Goal: Task Accomplishment & Management: Use online tool/utility

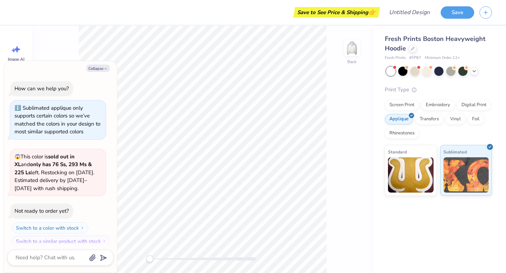
scroll to position [6, 0]
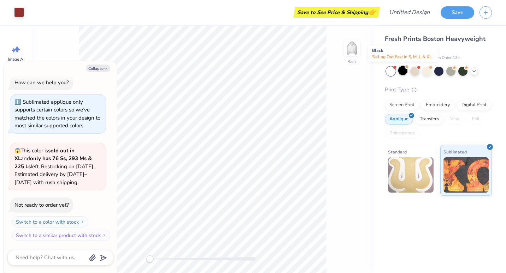
click at [401, 69] on div at bounding box center [402, 70] width 9 height 9
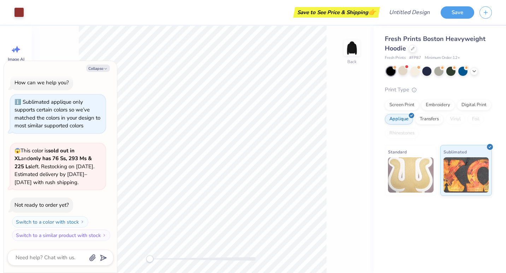
scroll to position [98, 0]
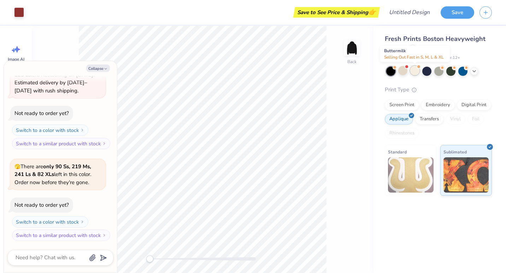
click at [417, 69] on div at bounding box center [414, 70] width 9 height 9
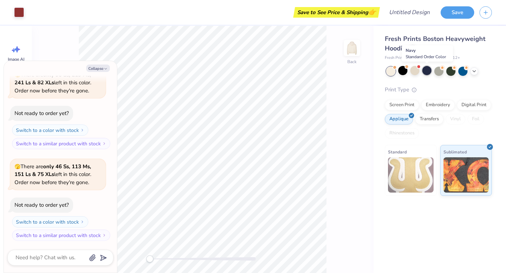
click at [426, 69] on div at bounding box center [426, 70] width 9 height 9
click at [474, 69] on icon at bounding box center [474, 71] width 6 height 6
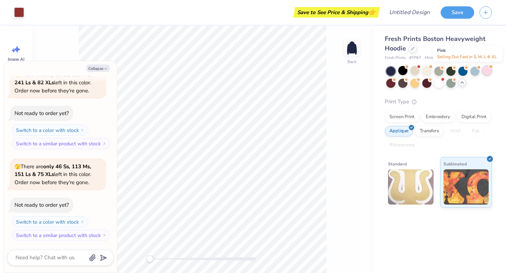
click at [484, 70] on div at bounding box center [486, 70] width 9 height 9
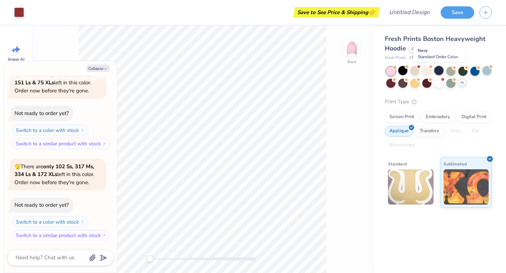
click at [439, 73] on div at bounding box center [438, 70] width 9 height 9
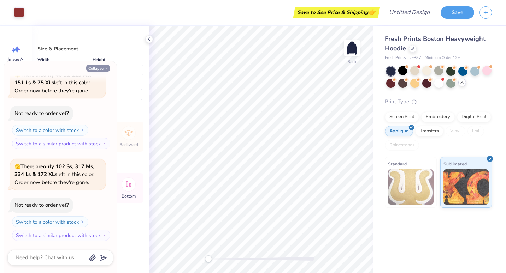
click at [96, 66] on button "Collapse" at bounding box center [98, 68] width 24 height 7
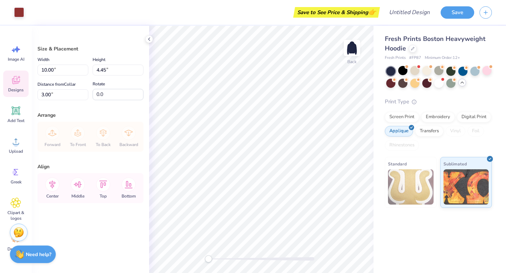
click at [19, 89] on span "Designs" at bounding box center [16, 90] width 16 height 6
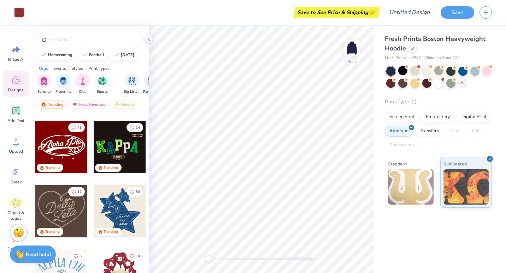
scroll to position [123, 0]
click at [43, 85] on div "filter for Sorority" at bounding box center [44, 80] width 14 height 14
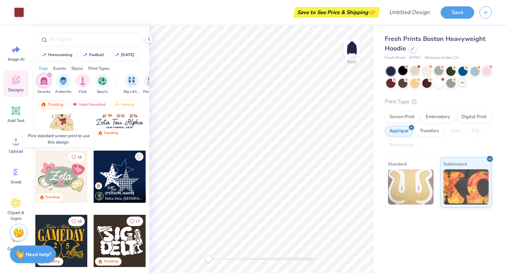
scroll to position [290, 0]
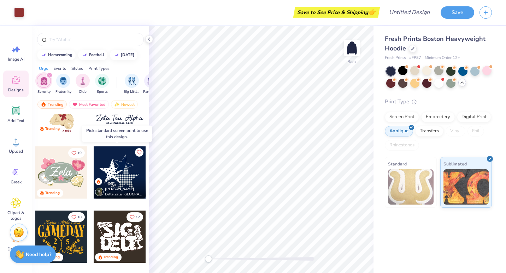
click at [114, 155] on div at bounding box center [120, 173] width 52 height 52
click at [123, 170] on div at bounding box center [120, 173] width 52 height 52
click at [97, 184] on icon at bounding box center [98, 182] width 4 height 4
click at [97, 183] on icon at bounding box center [98, 182] width 4 height 4
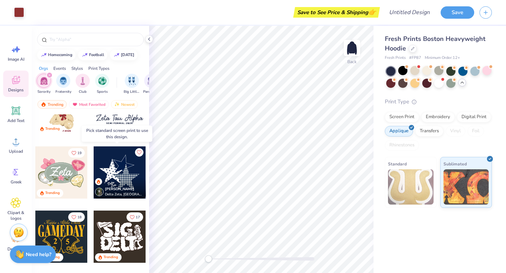
drag, startPoint x: 97, startPoint y: 183, endPoint x: 112, endPoint y: 194, distance: 18.7
click at [112, 194] on span "Delta Zeta, University of Iowa" at bounding box center [124, 194] width 38 height 5
click at [124, 193] on span "Delta Zeta, University of Iowa" at bounding box center [124, 194] width 38 height 5
click at [136, 151] on icon "Like" at bounding box center [138, 151] width 5 height 5
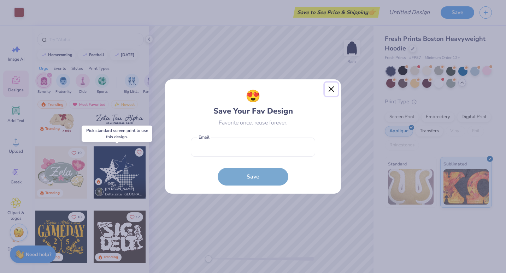
click at [334, 88] on button "Close" at bounding box center [331, 89] width 13 height 13
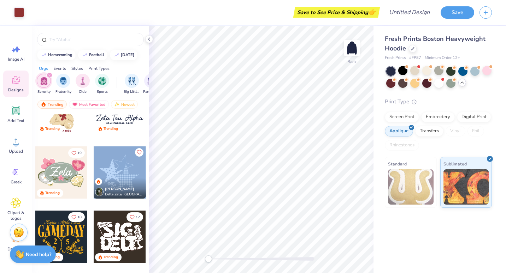
drag, startPoint x: 113, startPoint y: 177, endPoint x: 143, endPoint y: 170, distance: 30.7
click at [143, 170] on div "Lucy Gross Delta Zeta, University of Iowa" at bounding box center [119, 172] width 53 height 53
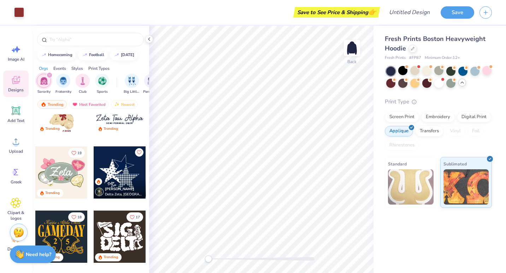
drag, startPoint x: 143, startPoint y: 170, endPoint x: 95, endPoint y: 179, distance: 48.8
click at [95, 179] on div at bounding box center [98, 181] width 7 height 7
click at [115, 174] on div at bounding box center [120, 173] width 52 height 52
click at [119, 167] on div at bounding box center [120, 173] width 52 height 52
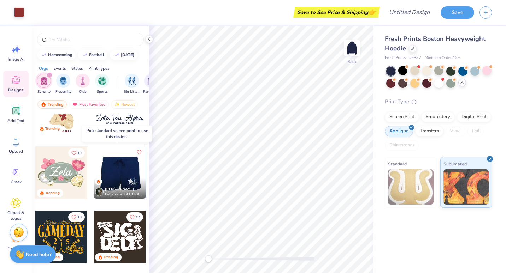
click at [120, 173] on div at bounding box center [119, 173] width 52 height 52
drag, startPoint x: 120, startPoint y: 173, endPoint x: 110, endPoint y: 173, distance: 10.6
click at [94, 173] on div at bounding box center [67, 173] width 52 height 52
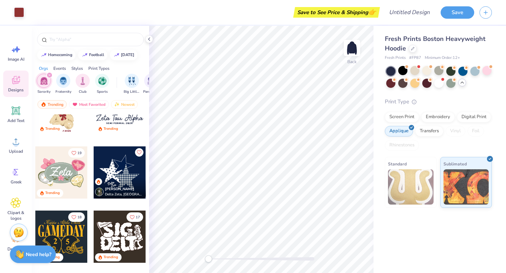
click at [414, 170] on img at bounding box center [411, 187] width 46 height 35
click at [415, 163] on div "Standard" at bounding box center [411, 182] width 52 height 51
click at [407, 119] on div "Screen Print" at bounding box center [402, 116] width 34 height 11
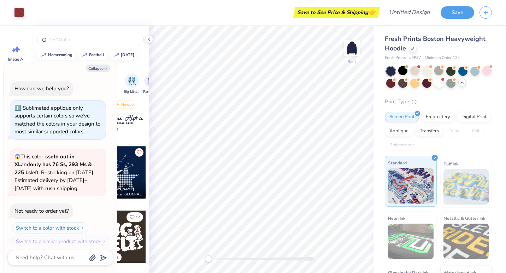
scroll to position [325, 0]
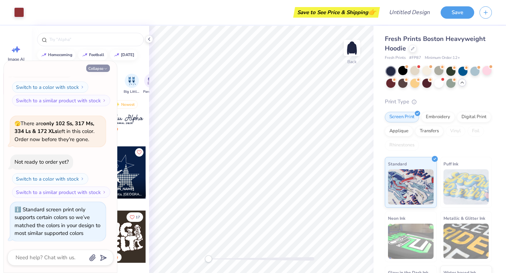
click at [105, 70] on icon "button" at bounding box center [105, 69] width 4 height 4
type textarea "x"
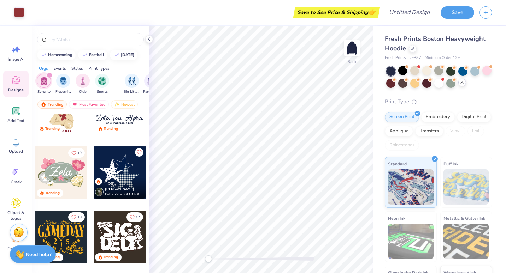
click at [119, 189] on span "Lucy Gross" at bounding box center [119, 189] width 29 height 5
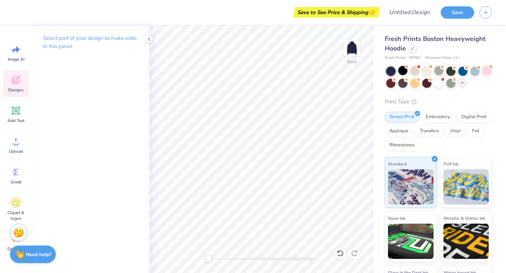
click at [15, 77] on icon at bounding box center [16, 80] width 11 height 11
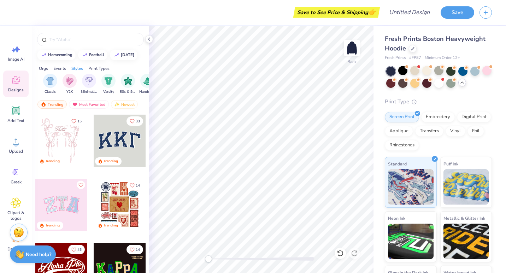
scroll to position [0, 365]
click at [46, 81] on img "filter for Classic" at bounding box center [49, 80] width 8 height 8
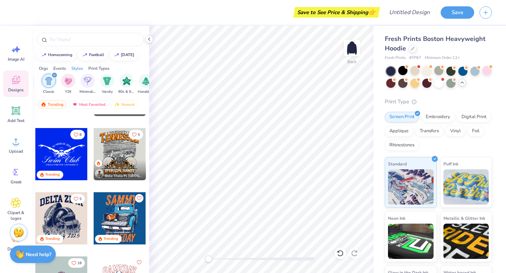
scroll to position [375, 0]
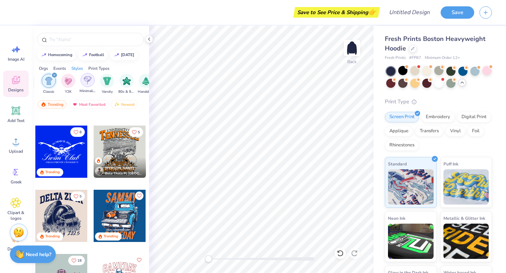
click at [87, 86] on div "filter for Minimalist" at bounding box center [88, 80] width 14 height 14
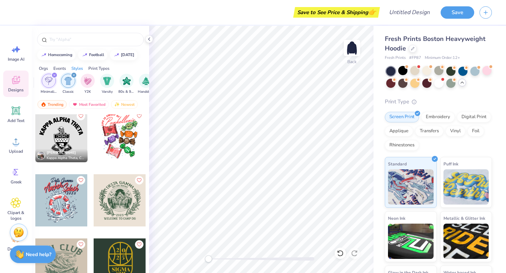
scroll to position [4247, 0]
click at [72, 72] on div "filter for Classic" at bounding box center [74, 75] width 6 height 6
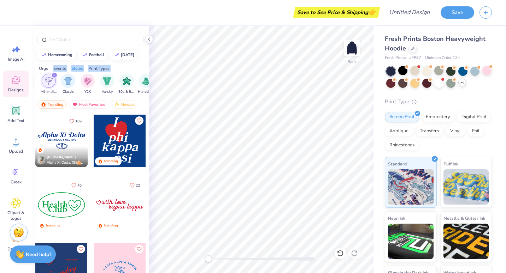
click at [53, 73] on div "Orgs Events Styles Print Types Sorority Fraternity Club Sports Big Little Revea…" at bounding box center [90, 80] width 117 height 36
click at [53, 73] on div "filter for Minimalist" at bounding box center [54, 75] width 6 height 6
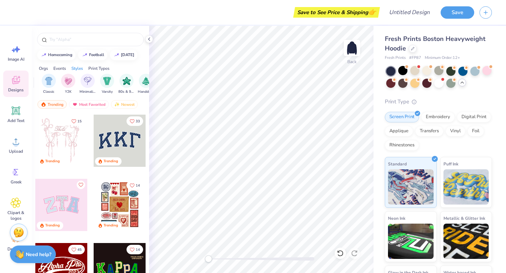
click at [46, 70] on div "Orgs" at bounding box center [43, 68] width 9 height 6
click at [46, 83] on img "filter for Sorority" at bounding box center [44, 80] width 8 height 8
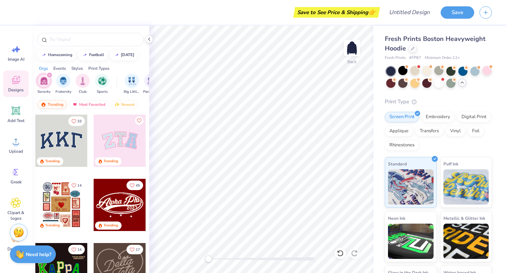
click at [57, 105] on div "Trending" at bounding box center [51, 104] width 29 height 8
click at [76, 103] on img at bounding box center [75, 104] width 6 height 5
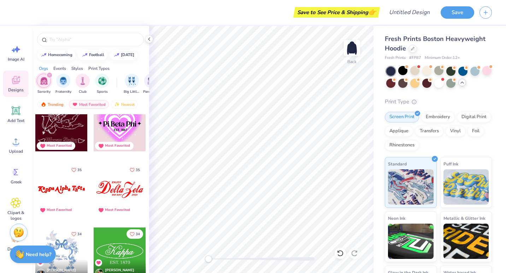
scroll to position [4911, 0]
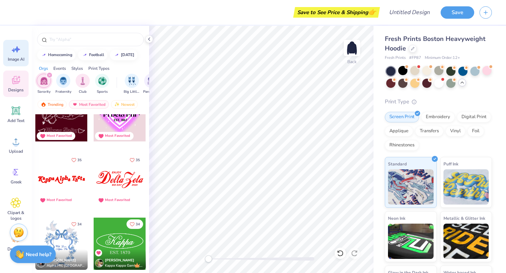
click at [18, 47] on icon at bounding box center [16, 49] width 11 height 11
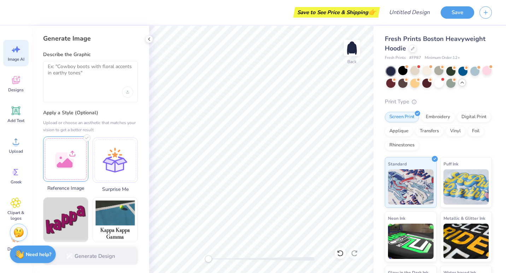
click at [66, 162] on div at bounding box center [65, 159] width 45 height 45
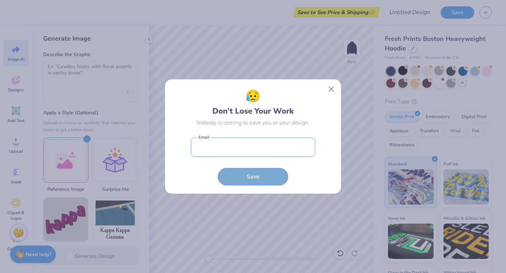
click at [268, 154] on input "email" at bounding box center [253, 147] width 124 height 19
type input "readalexis19@gmail.com"
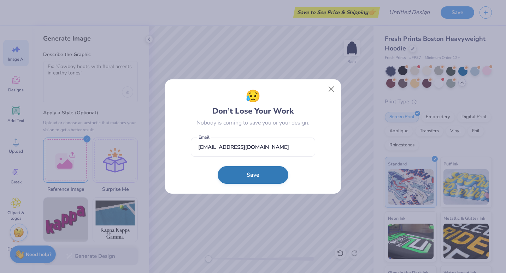
click at [249, 175] on button "Save" at bounding box center [253, 175] width 71 height 18
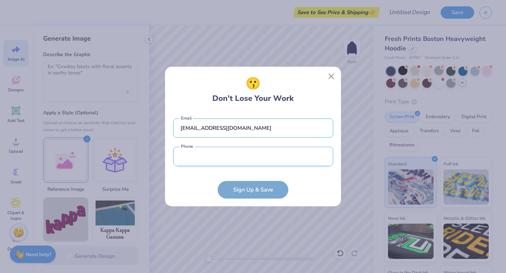
click at [253, 156] on input "tel" at bounding box center [253, 156] width 160 height 19
type input "(973) 670-9167"
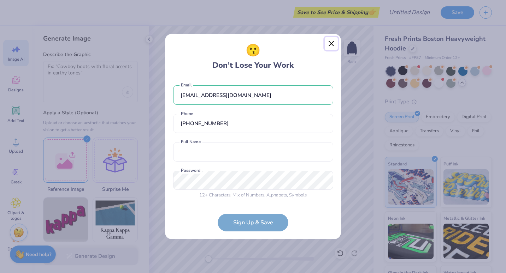
click at [332, 43] on button "Close" at bounding box center [331, 43] width 13 height 13
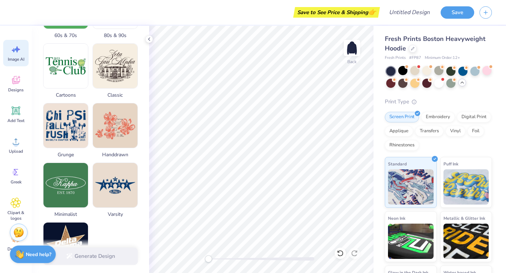
scroll to position [336, 0]
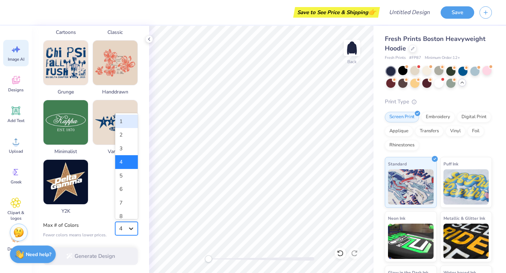
click at [129, 227] on icon at bounding box center [130, 228] width 7 height 7
click at [121, 139] on div "2" at bounding box center [126, 135] width 23 height 14
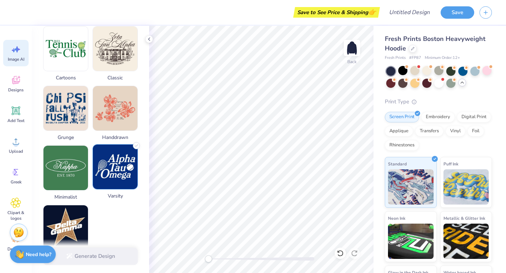
scroll to position [291, 0]
click at [121, 186] on img at bounding box center [115, 166] width 45 height 45
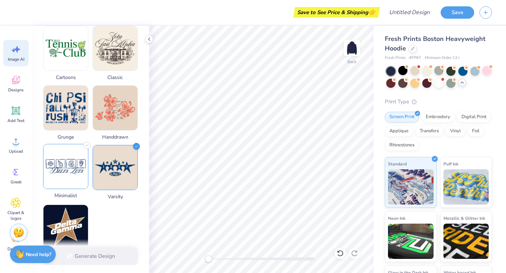
click at [80, 177] on img at bounding box center [65, 166] width 45 height 45
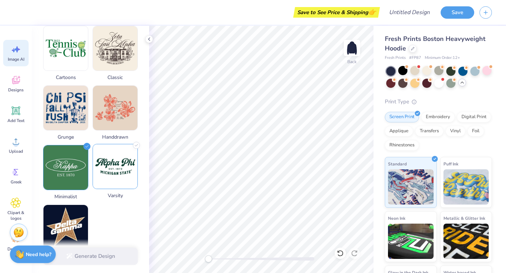
click at [111, 177] on img at bounding box center [115, 166] width 45 height 45
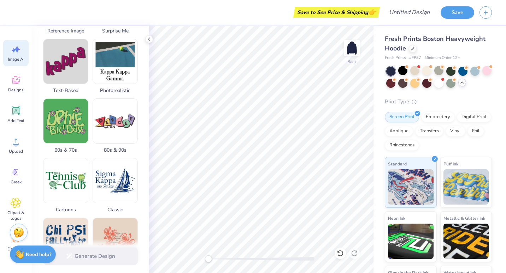
scroll to position [0, 0]
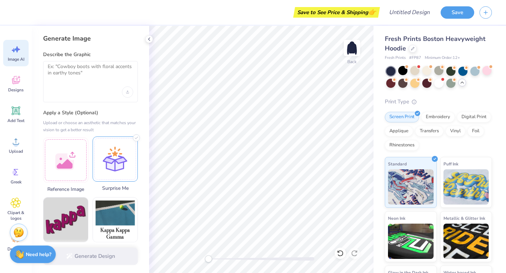
click at [124, 153] on div at bounding box center [115, 159] width 45 height 45
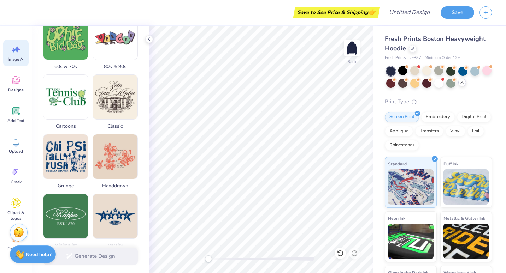
scroll to position [336, 0]
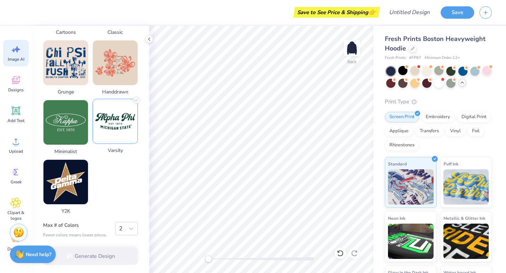
click at [119, 134] on img at bounding box center [115, 121] width 45 height 45
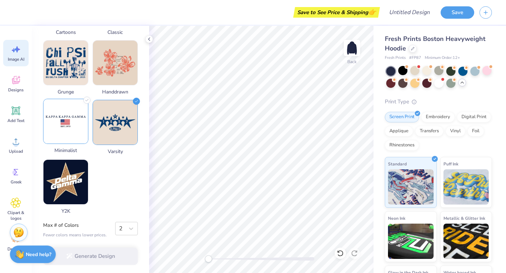
click at [69, 118] on img at bounding box center [65, 121] width 45 height 45
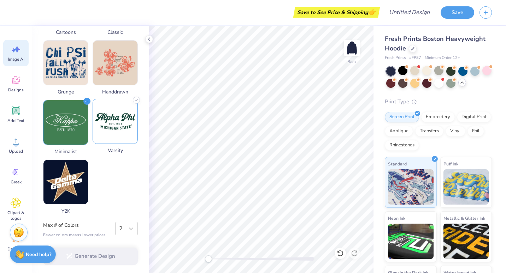
click at [108, 130] on img at bounding box center [115, 121] width 45 height 45
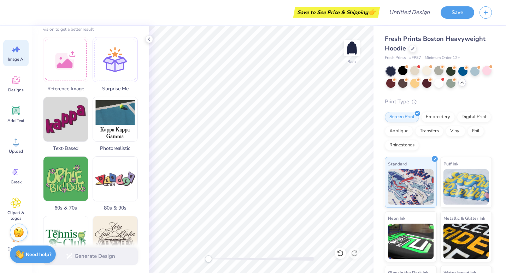
scroll to position [0, 0]
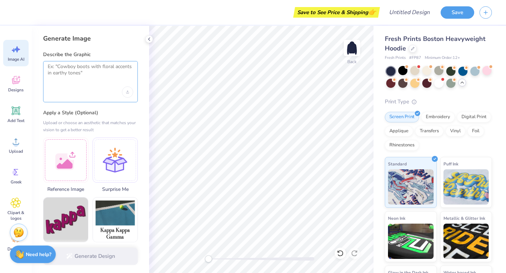
click at [91, 75] on textarea at bounding box center [90, 73] width 85 height 18
click at [125, 164] on div at bounding box center [115, 159] width 45 height 45
click at [89, 78] on textarea at bounding box center [90, 73] width 85 height 18
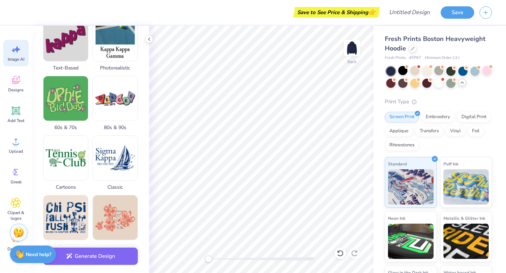
scroll to position [336, 0]
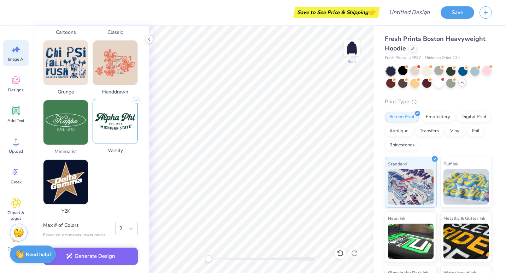
type textarea "1898 by the pocket. tri sigma"
click at [114, 133] on img at bounding box center [115, 121] width 45 height 45
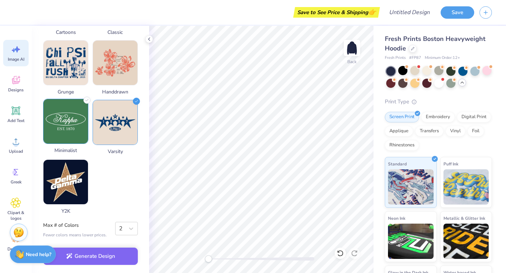
click at [76, 129] on img at bounding box center [65, 121] width 45 height 45
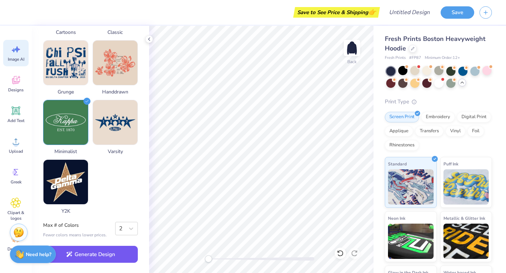
click at [100, 257] on button "Generate Design" at bounding box center [90, 254] width 95 height 17
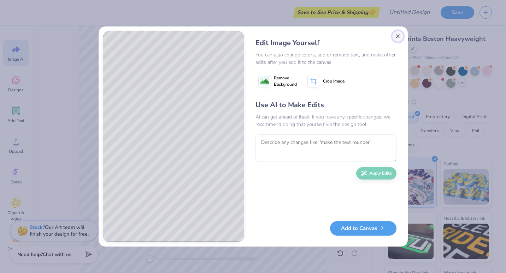
click at [396, 34] on button "Close" at bounding box center [397, 36] width 11 height 11
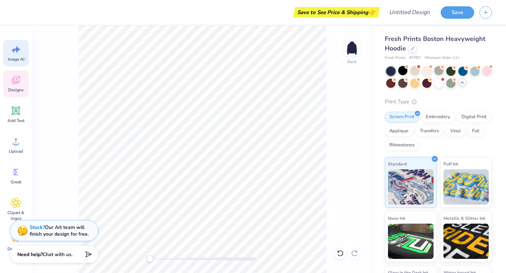
click at [17, 88] on span "Designs" at bounding box center [16, 90] width 16 height 6
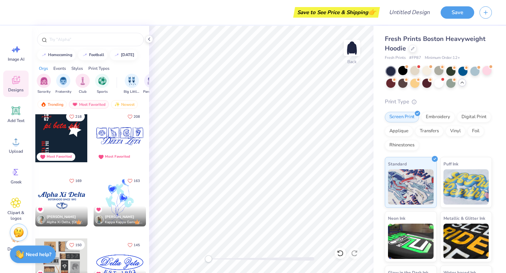
scroll to position [197, 0]
click at [81, 148] on div at bounding box center [61, 137] width 52 height 52
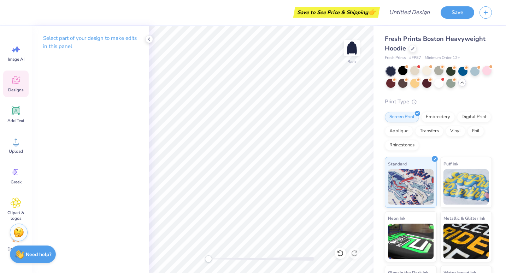
click at [14, 78] on icon at bounding box center [16, 80] width 8 height 8
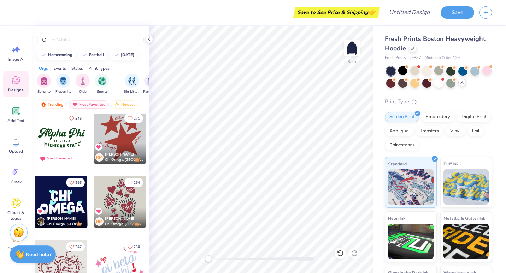
scroll to position [3, 0]
click at [125, 101] on div "Newest" at bounding box center [124, 104] width 27 height 8
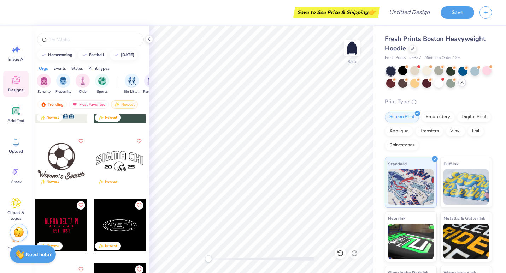
scroll to position [1135, 0]
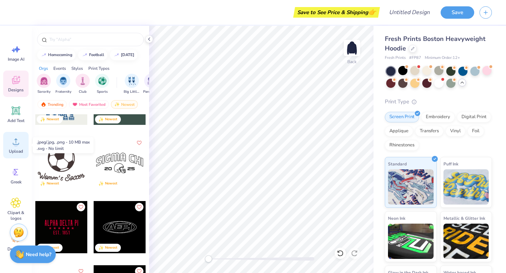
click at [19, 142] on icon at bounding box center [16, 141] width 11 height 11
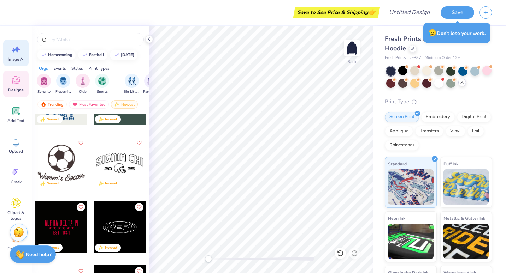
click at [25, 58] on div "Image AI" at bounding box center [15, 53] width 25 height 26
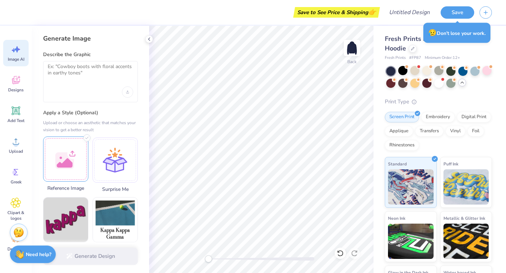
click at [78, 170] on div at bounding box center [65, 159] width 45 height 45
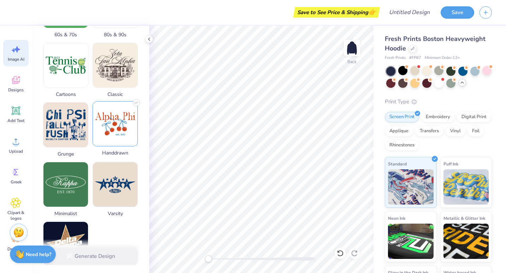
scroll to position [304, 0]
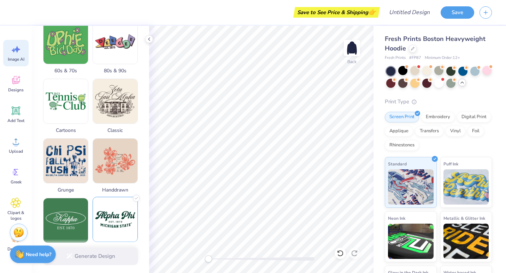
click at [111, 226] on img at bounding box center [115, 219] width 45 height 45
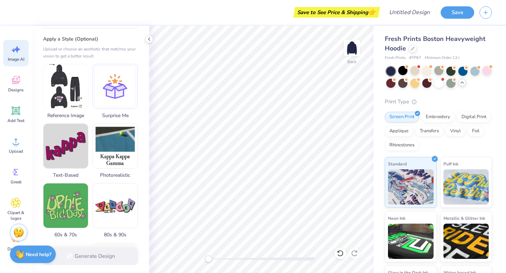
scroll to position [60, 0]
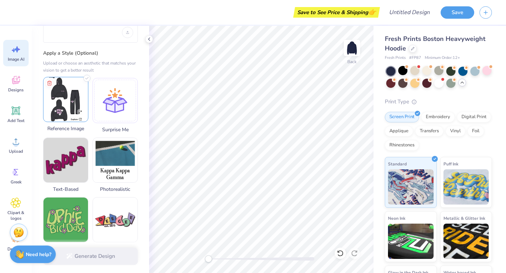
click at [71, 102] on img at bounding box center [65, 99] width 45 height 45
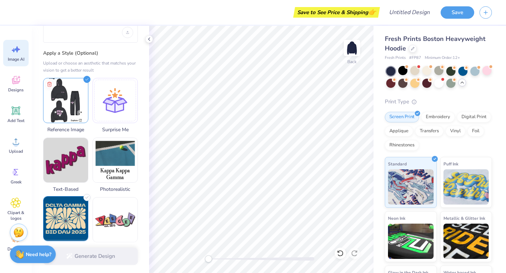
scroll to position [0, 0]
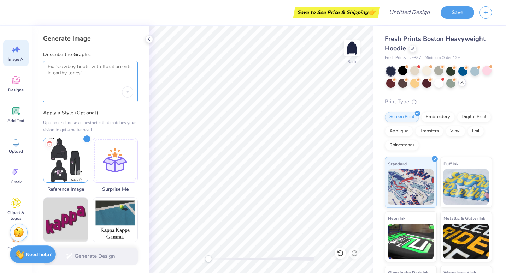
click at [89, 70] on textarea at bounding box center [90, 73] width 85 height 18
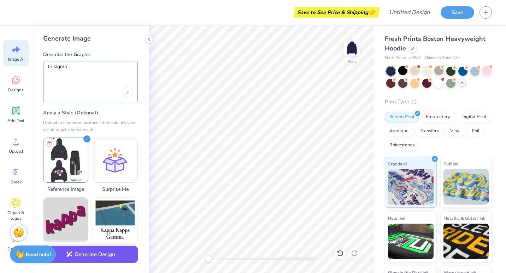
type textarea "tri sigma"
click at [101, 257] on button "Generate Design" at bounding box center [90, 254] width 95 height 17
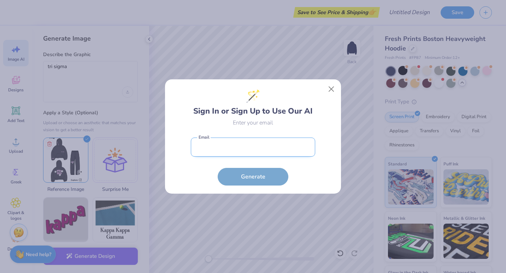
click at [230, 145] on input "email" at bounding box center [253, 147] width 124 height 19
type input "readalexis19@gmail.com"
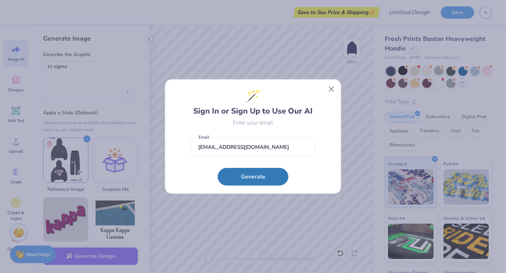
click at [238, 167] on form "readalexis19@gmail.com Email Generate" at bounding box center [253, 160] width 124 height 52
click at [243, 173] on button "Generate" at bounding box center [253, 175] width 71 height 18
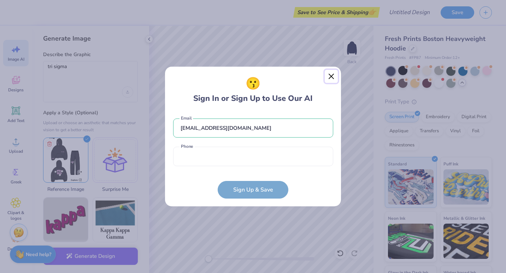
click at [335, 79] on button "Close" at bounding box center [331, 76] width 13 height 13
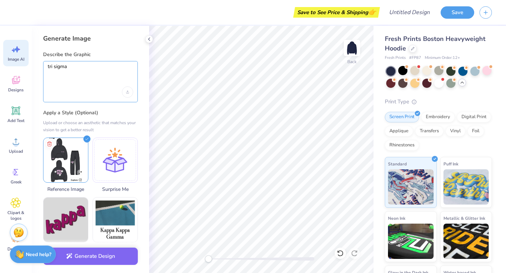
click at [81, 81] on textarea "tri sigma" at bounding box center [90, 73] width 85 height 18
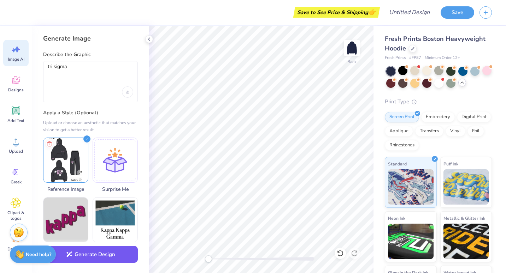
click at [95, 257] on button "Generate Design" at bounding box center [90, 254] width 95 height 17
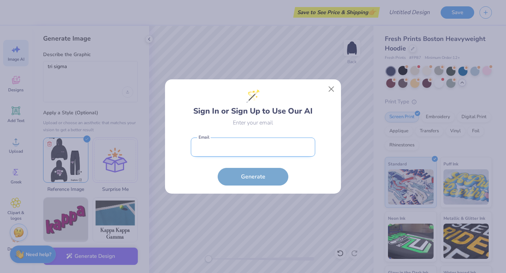
click at [233, 149] on input "email" at bounding box center [253, 147] width 124 height 19
type input "readalexis19@gmail.com"
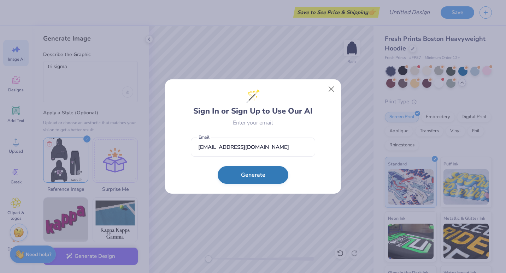
click at [243, 174] on button "Generate" at bounding box center [253, 175] width 71 height 18
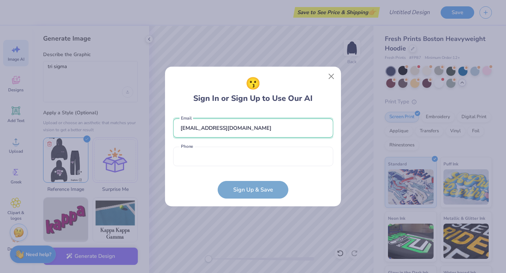
click at [250, 130] on input "readalexis19@gmail.com" at bounding box center [253, 128] width 160 height 19
drag, startPoint x: 247, startPoint y: 135, endPoint x: 101, endPoint y: 105, distance: 148.4
click at [101, 105] on div "😗 Sign In or Sign Up to Use Our AI readalexis19@gmail.com Email Phone is a requ…" at bounding box center [253, 136] width 506 height 273
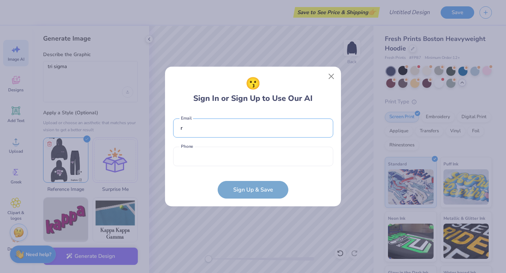
type input "reada1@montclair.edu"
click at [222, 153] on input "tel" at bounding box center [253, 156] width 160 height 19
type input "(973) 670-9167"
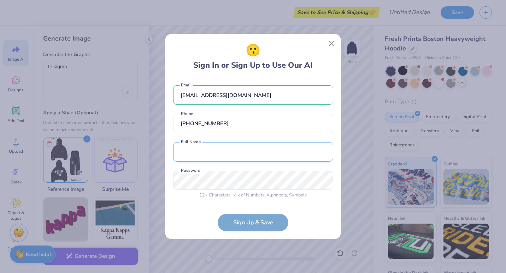
click at [225, 154] on input "text" at bounding box center [253, 151] width 160 height 19
type input "Alexis Read"
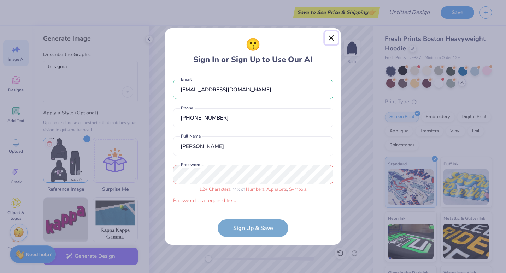
click at [334, 43] on button "Close" at bounding box center [331, 37] width 13 height 13
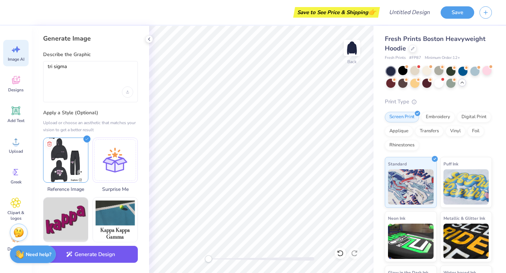
click at [102, 255] on button "Generate Design" at bounding box center [90, 254] width 95 height 17
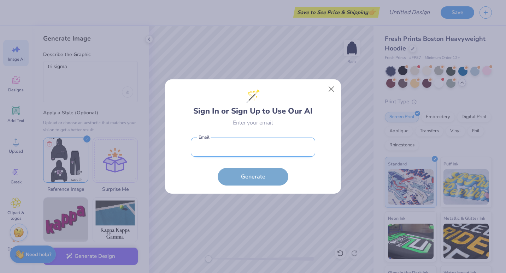
click at [247, 147] on input "email" at bounding box center [253, 147] width 124 height 19
type input "reada1@montclair.edu"
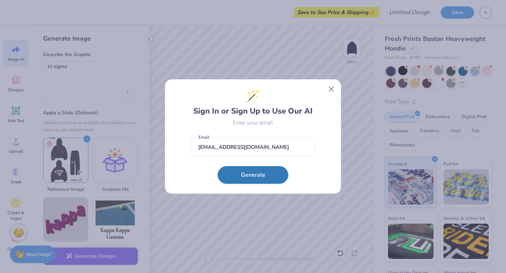
click at [257, 169] on button "Generate" at bounding box center [253, 175] width 71 height 18
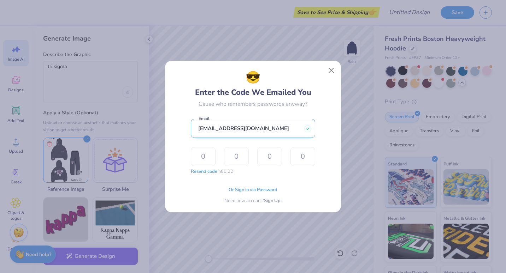
type input "4"
type input "8"
type input "5"
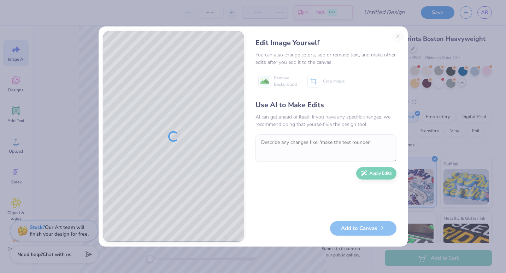
click at [304, 117] on div "AI can get ahead of itself. If you have any specific changes, we recommend doin…" at bounding box center [325, 120] width 141 height 15
click at [398, 39] on div "Edit Image Yourself You can also change colors, add or remove text, and make ot…" at bounding box center [325, 137] width 155 height 212
click at [398, 37] on button "Close" at bounding box center [397, 36] width 11 height 11
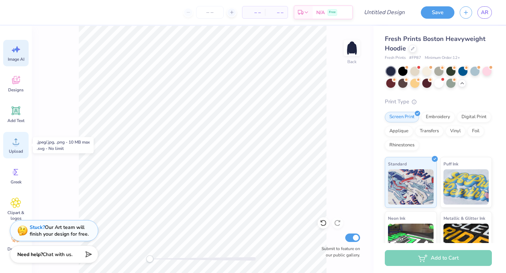
click at [18, 148] on div "Upload" at bounding box center [15, 145] width 25 height 26
click at [16, 95] on div "Designs" at bounding box center [15, 84] width 25 height 26
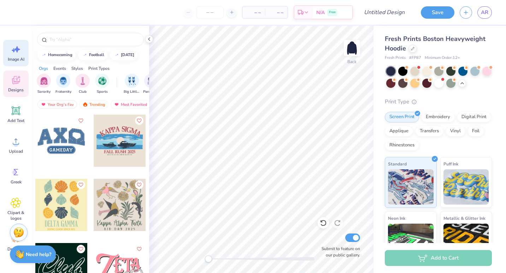
click at [22, 59] on span "Image AI" at bounding box center [16, 60] width 17 height 6
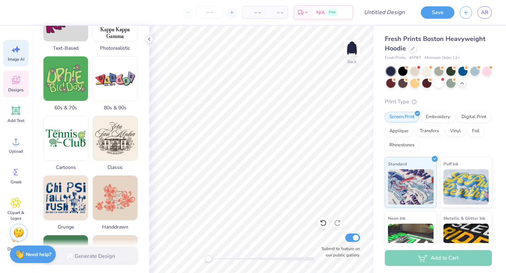
click at [16, 88] on span "Designs" at bounding box center [16, 90] width 16 height 6
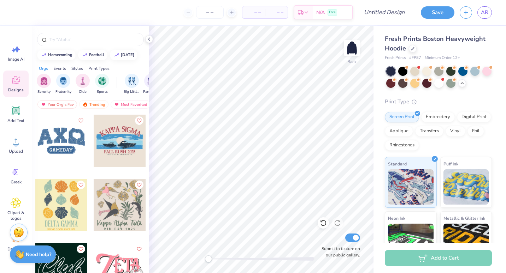
click at [65, 70] on div "Events" at bounding box center [59, 68] width 13 height 6
click at [73, 69] on div "Styles" at bounding box center [77, 68] width 12 height 6
click at [99, 68] on div "Print Types" at bounding box center [98, 68] width 21 height 6
click at [76, 68] on div "Styles" at bounding box center [77, 68] width 12 height 6
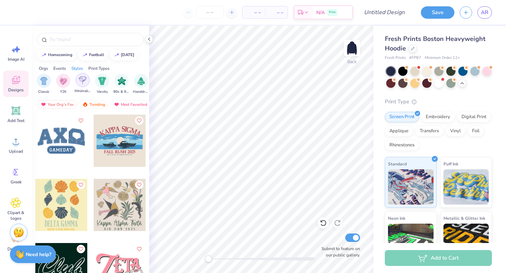
click at [86, 82] on img "filter for Minimalist" at bounding box center [83, 80] width 8 height 8
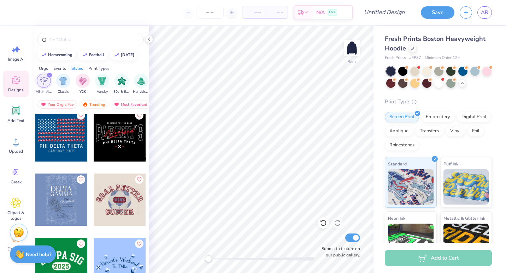
scroll to position [242, 0]
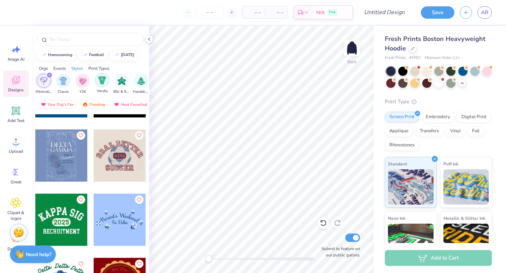
click at [104, 80] on img "filter for Varsity" at bounding box center [102, 80] width 8 height 8
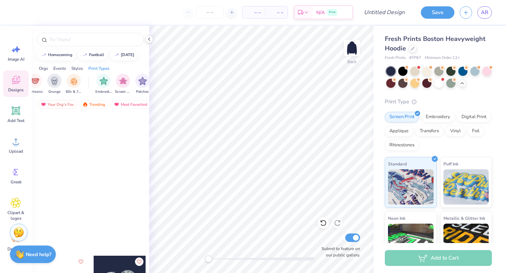
scroll to position [3661, 0]
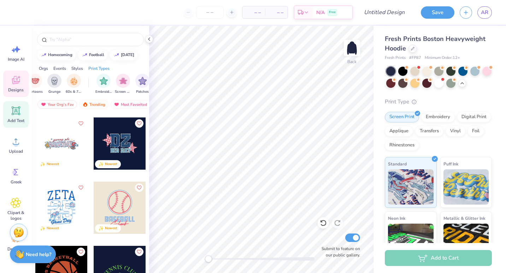
click at [17, 112] on icon at bounding box center [16, 111] width 7 height 7
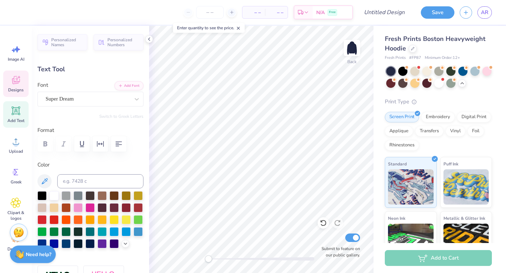
click at [19, 88] on span "Designs" at bounding box center [16, 90] width 16 height 6
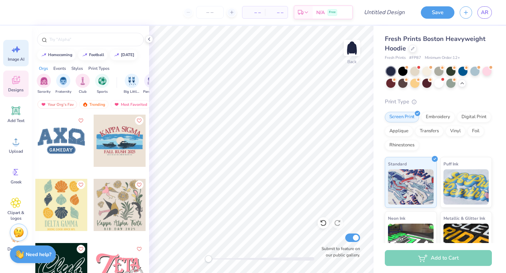
click at [18, 56] on div "Image AI" at bounding box center [15, 53] width 25 height 26
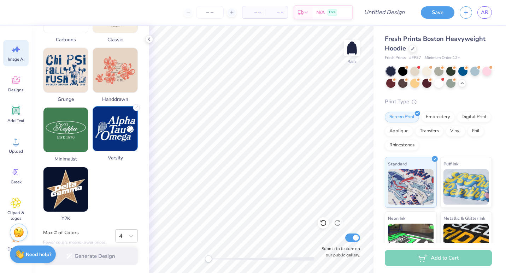
scroll to position [336, 0]
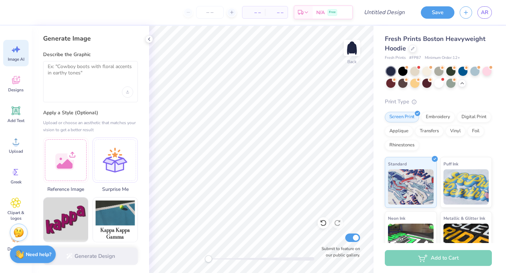
scroll to position [336, 0]
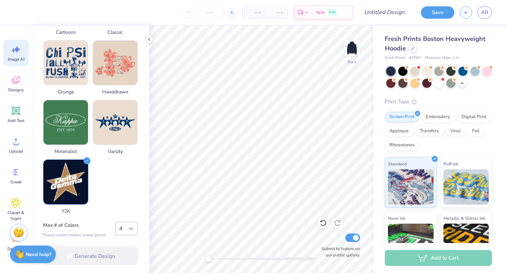
click at [133, 229] on icon at bounding box center [130, 228] width 7 height 7
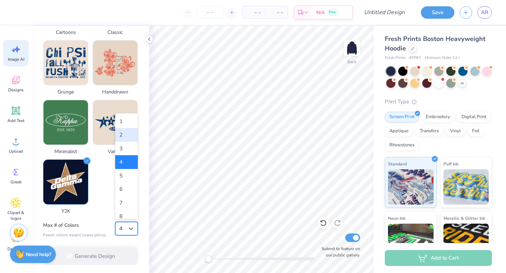
click at [124, 137] on div "2" at bounding box center [126, 135] width 23 height 14
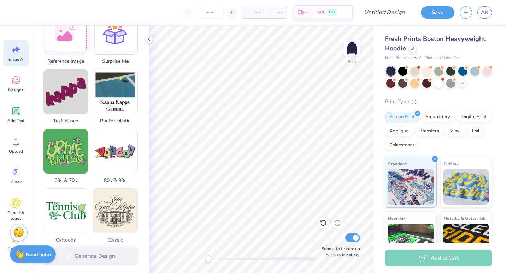
scroll to position [0, 0]
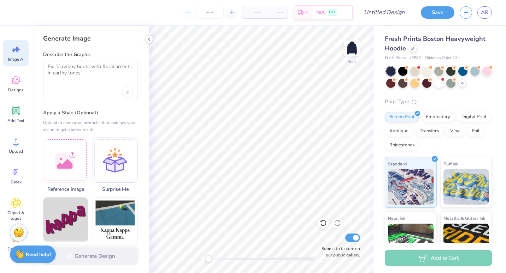
click at [85, 85] on div at bounding box center [90, 81] width 95 height 41
click at [82, 79] on textarea at bounding box center [90, 73] width 85 height 18
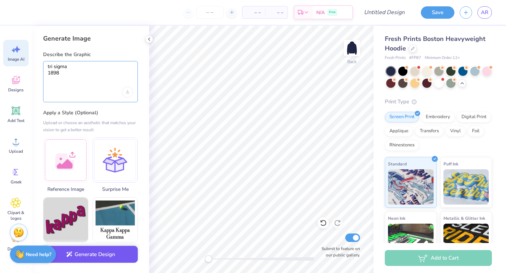
type textarea "tri sigma 1898"
click at [91, 257] on button "Generate Design" at bounding box center [90, 254] width 95 height 17
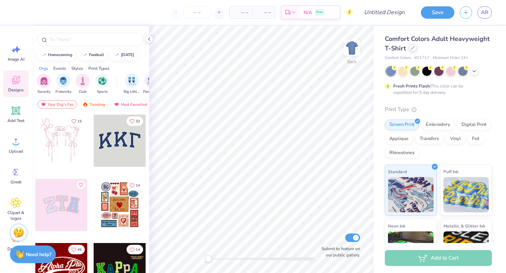
click at [414, 49] on icon at bounding box center [413, 48] width 4 height 4
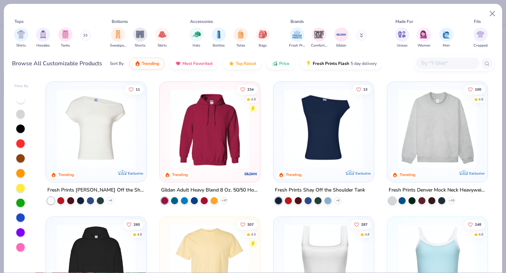
click at [236, 133] on img at bounding box center [210, 128] width 86 height 79
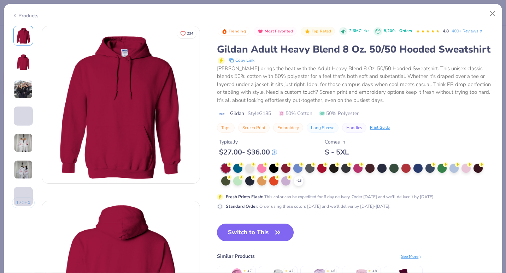
click at [269, 242] on button "Switch to This" at bounding box center [255, 233] width 77 height 18
click at [277, 241] on button "Switch to This" at bounding box center [255, 233] width 77 height 18
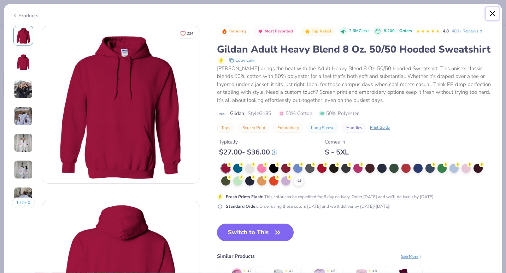
click at [493, 12] on button "Close" at bounding box center [492, 13] width 13 height 13
click at [493, 14] on button "Close" at bounding box center [492, 13] width 13 height 13
click at [493, 10] on button "Close" at bounding box center [492, 13] width 13 height 13
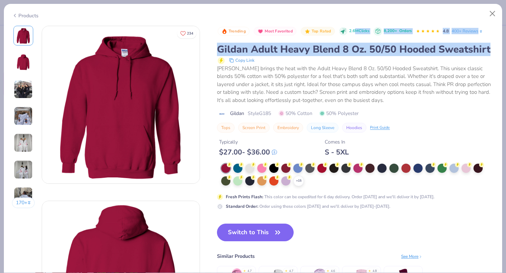
drag, startPoint x: 355, startPoint y: 24, endPoint x: 362, endPoint y: 77, distance: 53.1
click at [362, 77] on div "Products 170 + 234 AU Alpha Sigma Tau, [GEOGRAPHIC_DATA][PERSON_NAME] [GEOGRAPH…" at bounding box center [253, 139] width 499 height 270
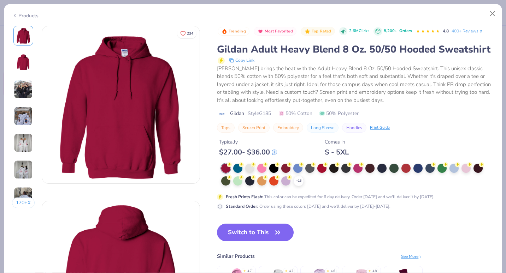
drag, startPoint x: 362, startPoint y: 77, endPoint x: 416, endPoint y: 105, distance: 61.0
click at [416, 105] on div "[PERSON_NAME] brings the heat with the Adult Heavy Blend 8 Oz. 50/50 Hooded Swe…" at bounding box center [355, 85] width 277 height 40
click at [492, 17] on button "Close" at bounding box center [492, 13] width 13 height 13
click at [18, 13] on div "Products" at bounding box center [25, 15] width 26 height 7
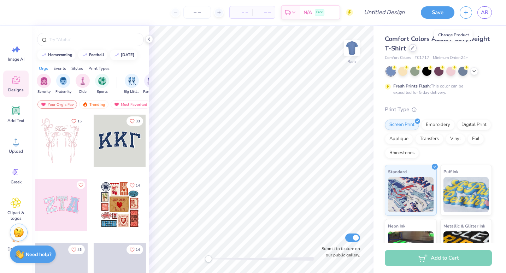
click at [414, 48] on icon at bounding box center [413, 48] width 4 height 4
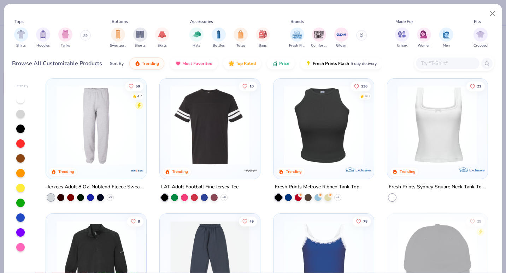
scroll to position [2481, 0]
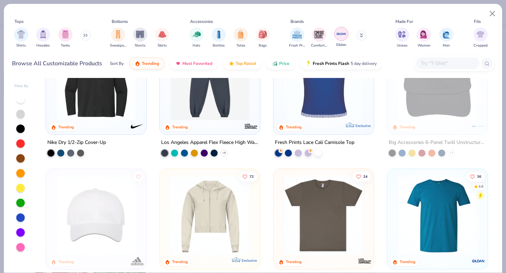
click at [342, 34] on img "filter for Gildan" at bounding box center [341, 34] width 11 height 11
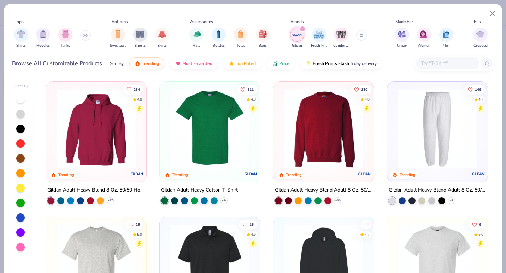
click at [394, 144] on img at bounding box center [351, 128] width 86 height 79
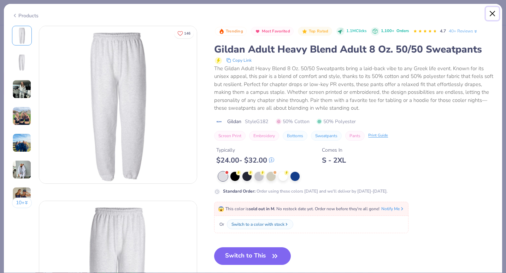
click at [492, 13] on button "Close" at bounding box center [492, 13] width 13 height 13
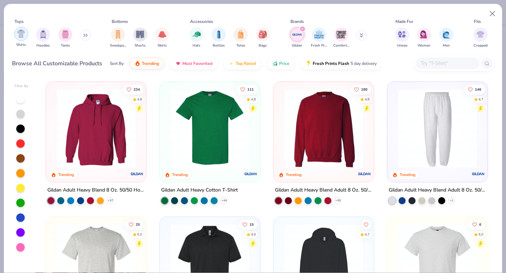
click at [25, 37] on div "filter for Shirts" at bounding box center [21, 34] width 14 height 14
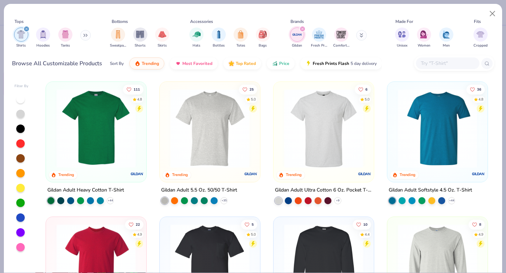
click at [303, 30] on icon "filter for Gildan" at bounding box center [302, 29] width 2 height 2
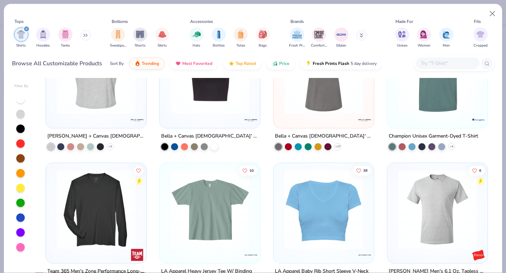
scroll to position [2623, 0]
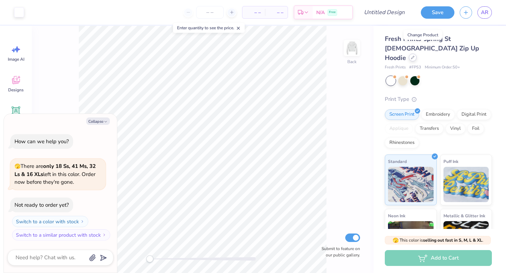
click at [416, 54] on div at bounding box center [413, 58] width 8 height 8
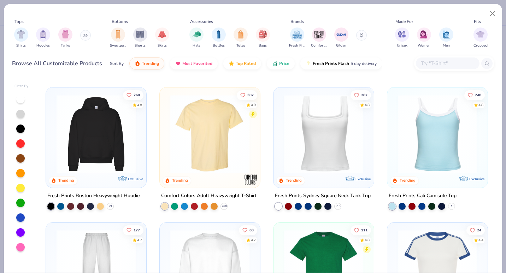
scroll to position [130, 0]
click at [423, 146] on img at bounding box center [437, 133] width 86 height 79
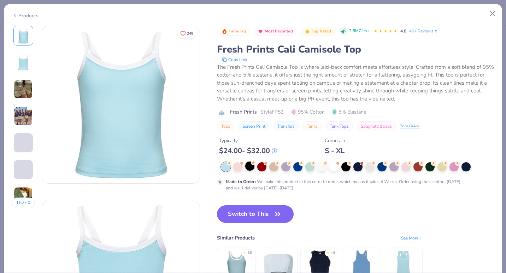
click at [250, 171] on div at bounding box center [249, 166] width 9 height 9
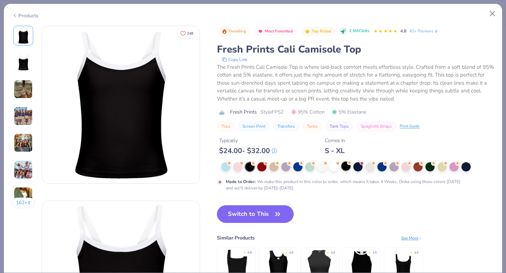
click at [342, 168] on div at bounding box center [345, 166] width 9 height 9
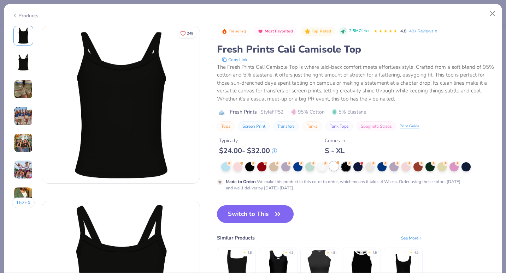
click at [331, 166] on div at bounding box center [333, 166] width 9 height 9
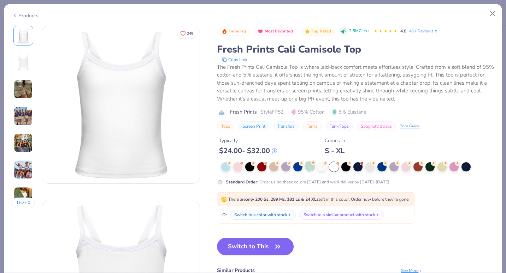
click at [312, 165] on icon at bounding box center [313, 162] width 5 height 5
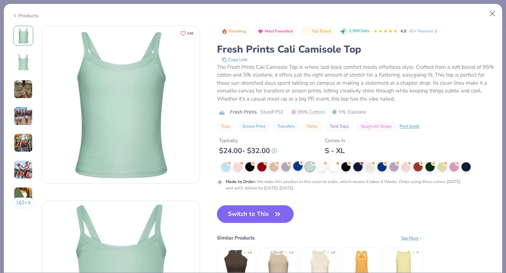
click at [298, 165] on div at bounding box center [297, 166] width 9 height 9
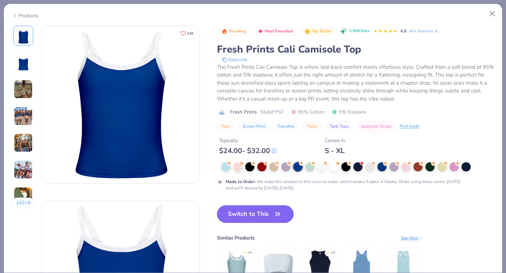
click at [376, 168] on div at bounding box center [357, 166] width 273 height 9
click at [360, 168] on div at bounding box center [357, 166] width 9 height 9
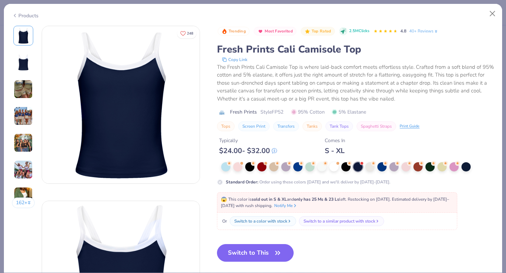
click at [376, 169] on div at bounding box center [357, 166] width 273 height 9
click at [254, 168] on div at bounding box center [249, 166] width 9 height 9
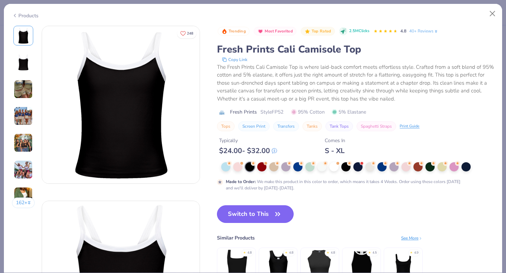
click at [256, 217] on button "Switch to This" at bounding box center [255, 215] width 77 height 18
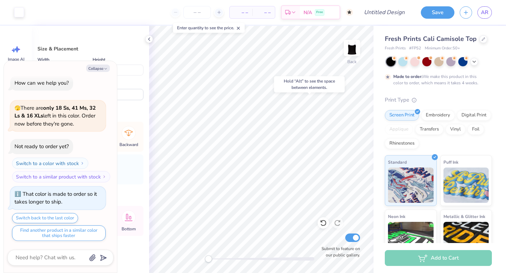
type textarea "x"
type input "3.50"
type input "1.75"
type textarea "x"
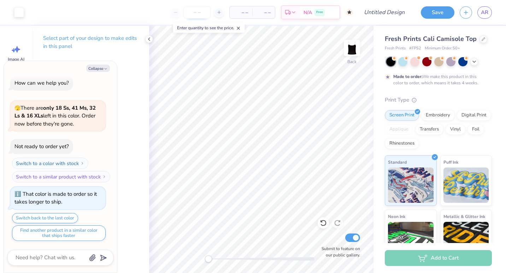
click at [194, 14] on input "number" at bounding box center [197, 12] width 28 height 13
type input "14"
type textarea "x"
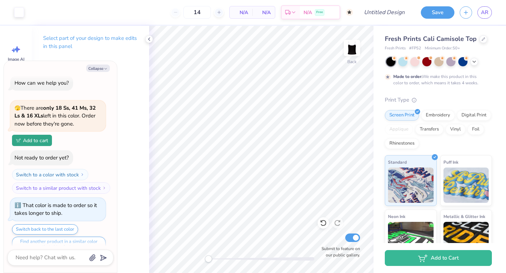
type input "1"
type textarea "x"
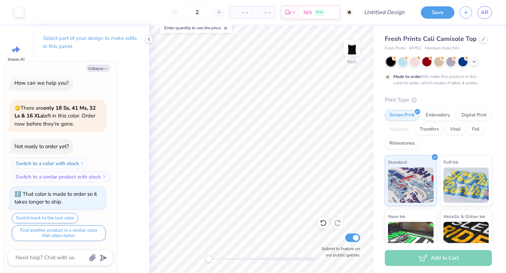
type input "24"
type textarea "x"
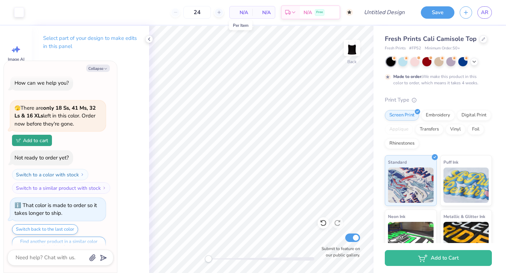
type input "50"
click at [246, 12] on span "N/A" at bounding box center [241, 12] width 14 height 7
click at [151, 39] on icon at bounding box center [149, 39] width 6 height 6
type textarea "x"
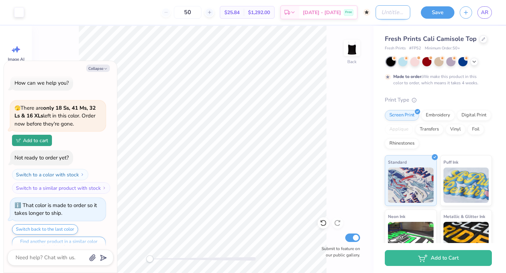
click at [388, 13] on input "Design Title" at bounding box center [392, 12] width 35 height 14
type input "t"
type textarea "x"
type input "ta"
type textarea "x"
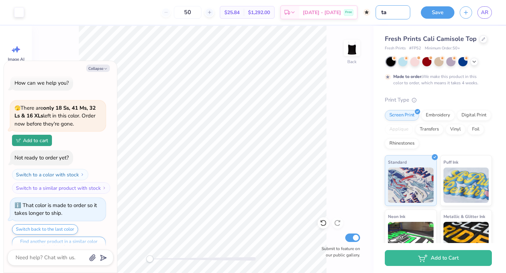
type input "tan"
type textarea "x"
type input "tank"
type textarea "x"
type input "tank"
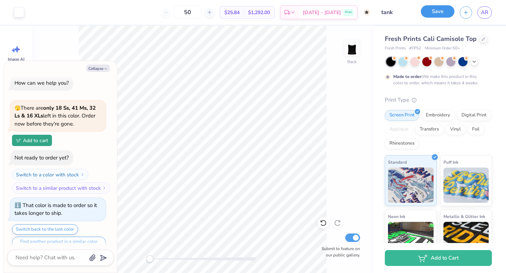
click at [441, 14] on button "Save" at bounding box center [438, 11] width 34 height 12
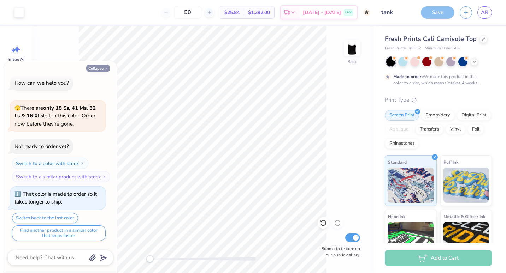
click at [102, 67] on button "Collapse" at bounding box center [98, 68] width 24 height 7
type textarea "x"
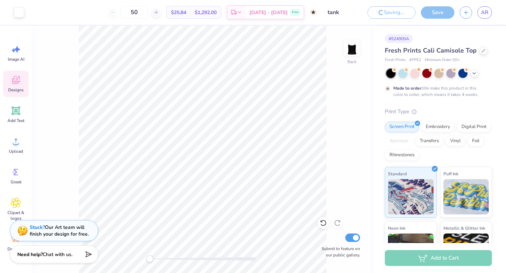
click at [19, 85] on icon at bounding box center [16, 80] width 11 height 11
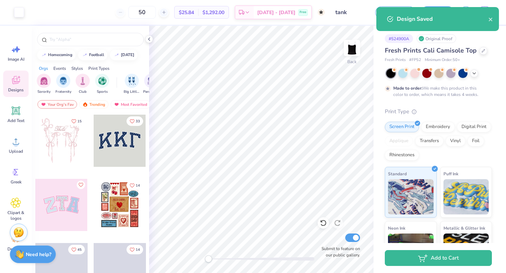
click at [79, 69] on div "Styles" at bounding box center [77, 68] width 12 height 6
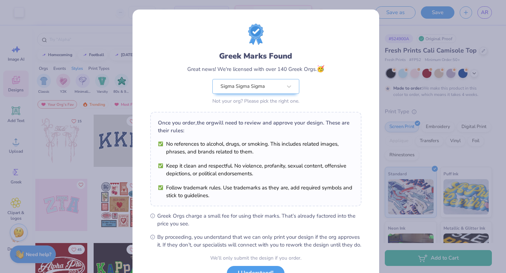
scroll to position [57, 0]
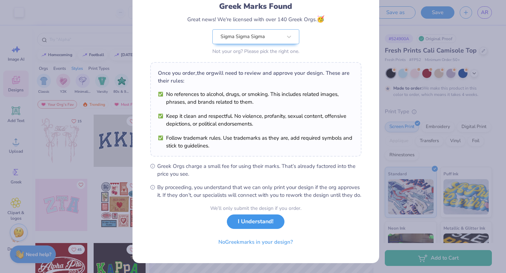
click at [256, 223] on button "I Understand!" at bounding box center [256, 222] width 58 height 14
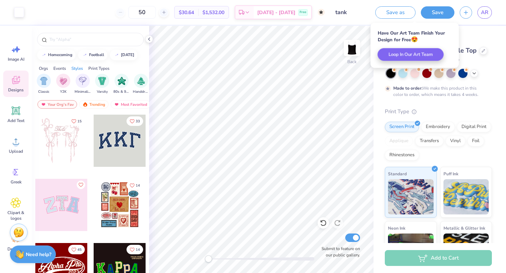
scroll to position [0, 0]
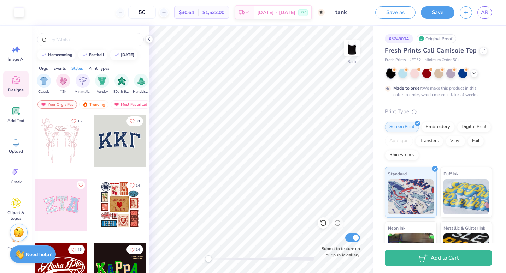
click at [60, 70] on div "Events" at bounding box center [59, 68] width 13 height 6
click at [141, 87] on div "filter for PR & General" at bounding box center [141, 80] width 14 height 14
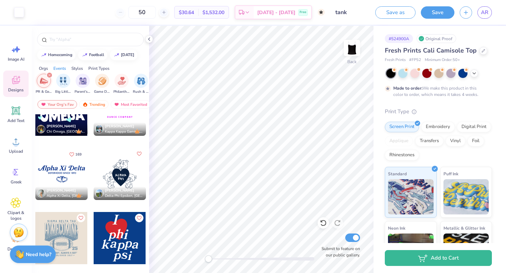
scroll to position [482, 0]
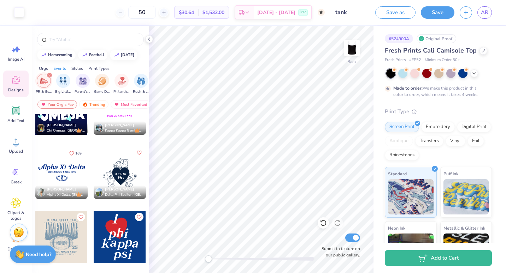
click at [63, 167] on div at bounding box center [61, 173] width 52 height 52
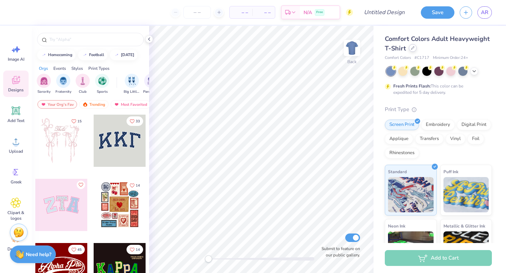
click at [416, 51] on div at bounding box center [413, 48] width 8 height 8
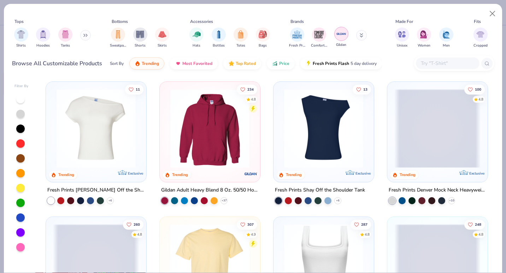
click at [336, 36] on img "filter for Gildan" at bounding box center [341, 34] width 11 height 11
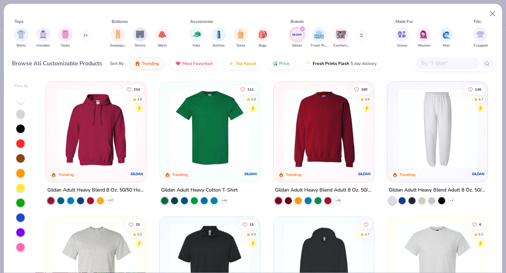
click at [104, 141] on img at bounding box center [96, 128] width 86 height 79
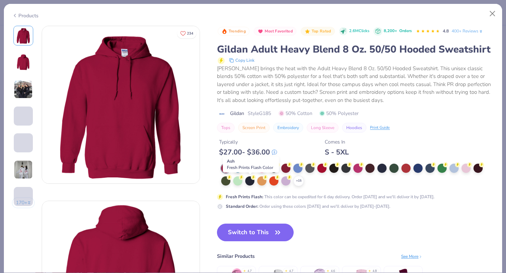
click at [249, 172] on div at bounding box center [249, 167] width 9 height 9
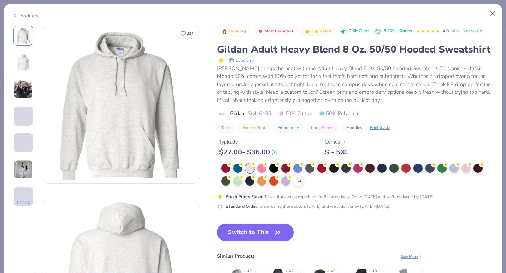
click at [267, 242] on button "Switch to This" at bounding box center [255, 233] width 77 height 18
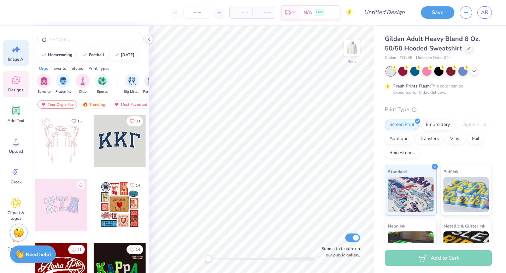
click at [18, 57] on span "Image AI" at bounding box center [16, 60] width 17 height 6
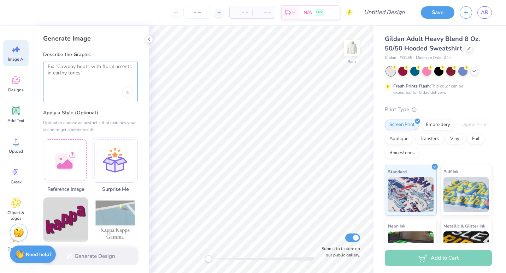
click at [62, 75] on textarea at bounding box center [90, 73] width 85 height 18
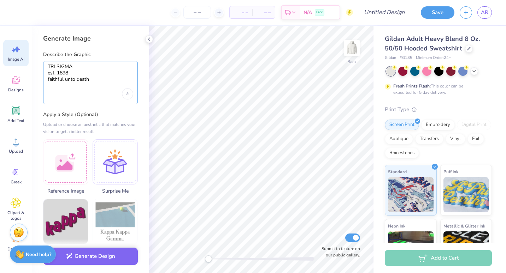
type textarea "TRI SIGMA est. 1898 faithful unto death"
click at [106, 127] on div "Upload or choose an aesthetic that matches your vision to get a better result" at bounding box center [90, 128] width 95 height 14
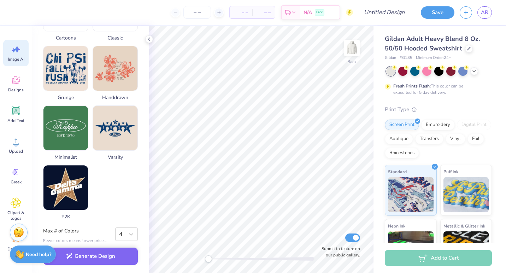
scroll to position [338, 0]
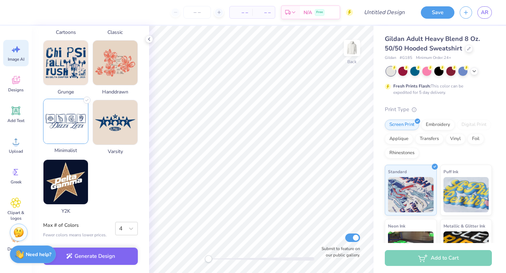
click at [75, 136] on img at bounding box center [65, 121] width 45 height 45
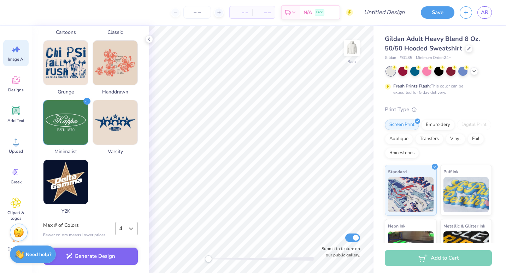
click at [129, 231] on icon at bounding box center [130, 228] width 7 height 7
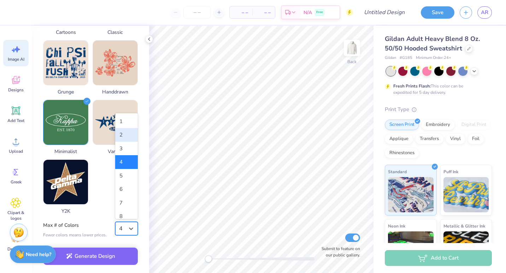
click at [125, 130] on div "2" at bounding box center [126, 135] width 23 height 14
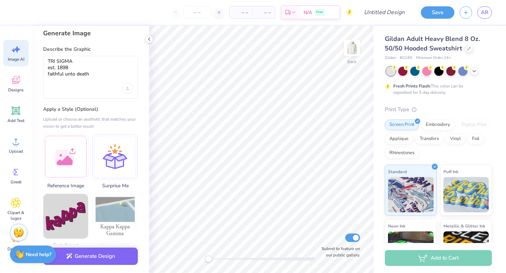
scroll to position [0, 0]
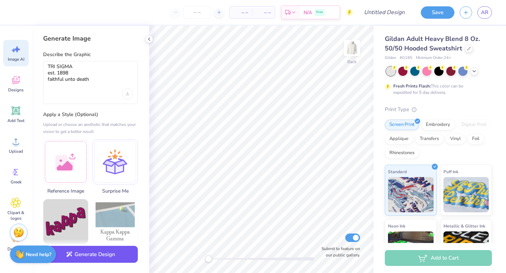
click at [105, 254] on button "Generate Design" at bounding box center [90, 254] width 95 height 17
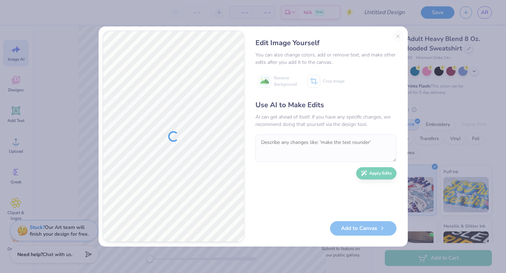
click at [394, 38] on div "Edit Image Yourself" at bounding box center [325, 43] width 141 height 11
click at [399, 37] on button "Close" at bounding box center [397, 36] width 11 height 11
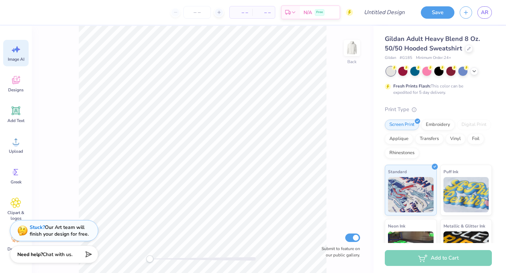
scroll to position [0, 16]
click at [14, 78] on icon at bounding box center [16, 80] width 8 height 8
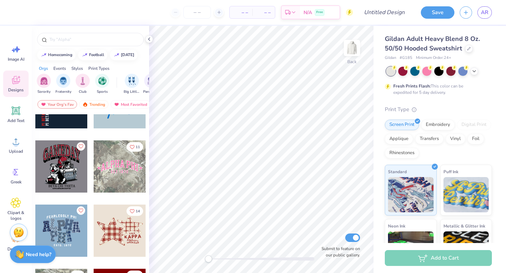
scroll to position [617, 0]
click at [115, 169] on div at bounding box center [120, 167] width 52 height 52
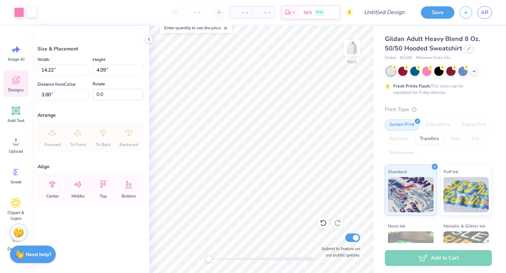
click at [16, 79] on icon at bounding box center [16, 80] width 11 height 11
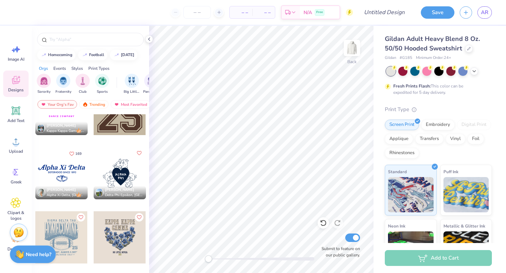
scroll to position [1060, 0]
click at [55, 175] on div at bounding box center [61, 174] width 52 height 52
